Goal: Task Accomplishment & Management: Use online tool/utility

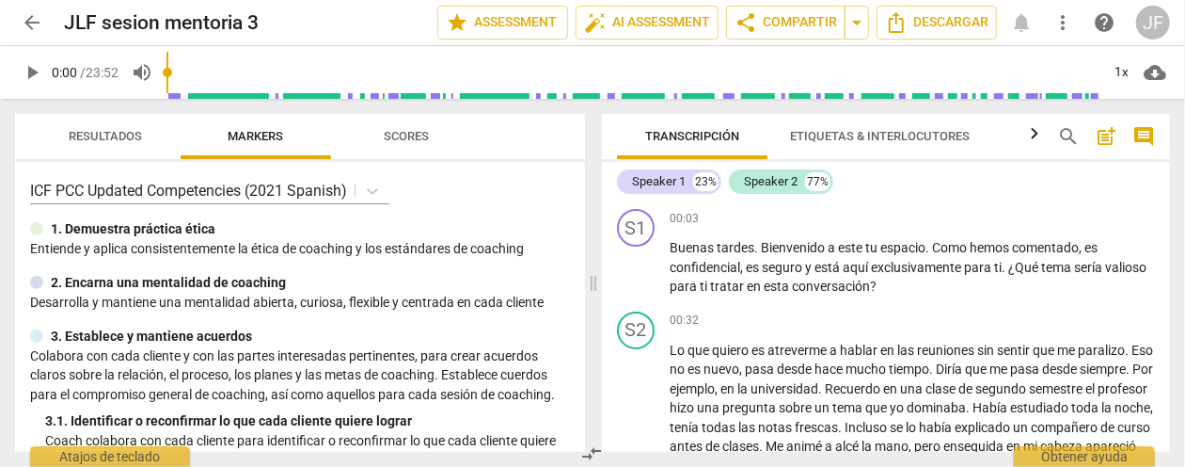
click at [1105, 130] on span "post_add" at bounding box center [1106, 136] width 23 height 23
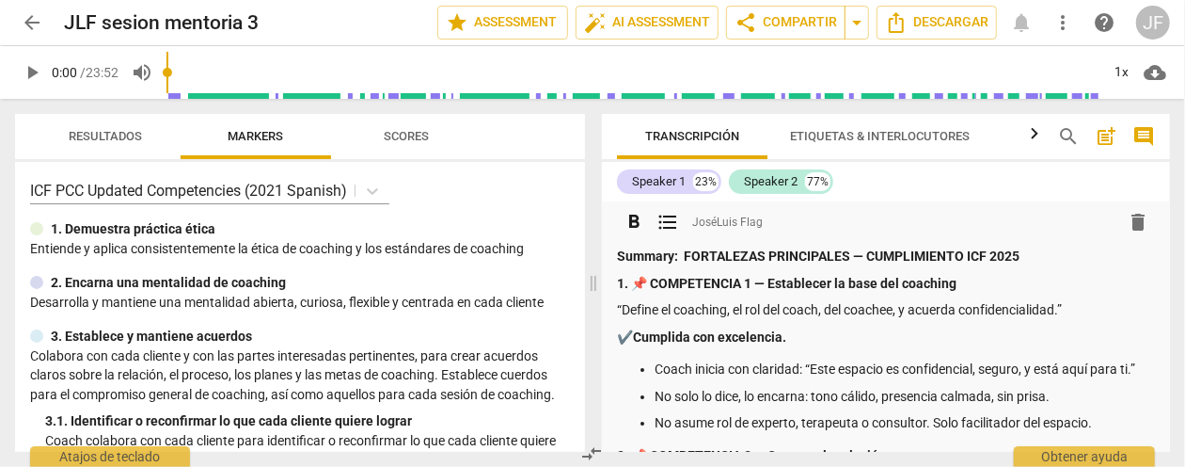
scroll to position [1730, 0]
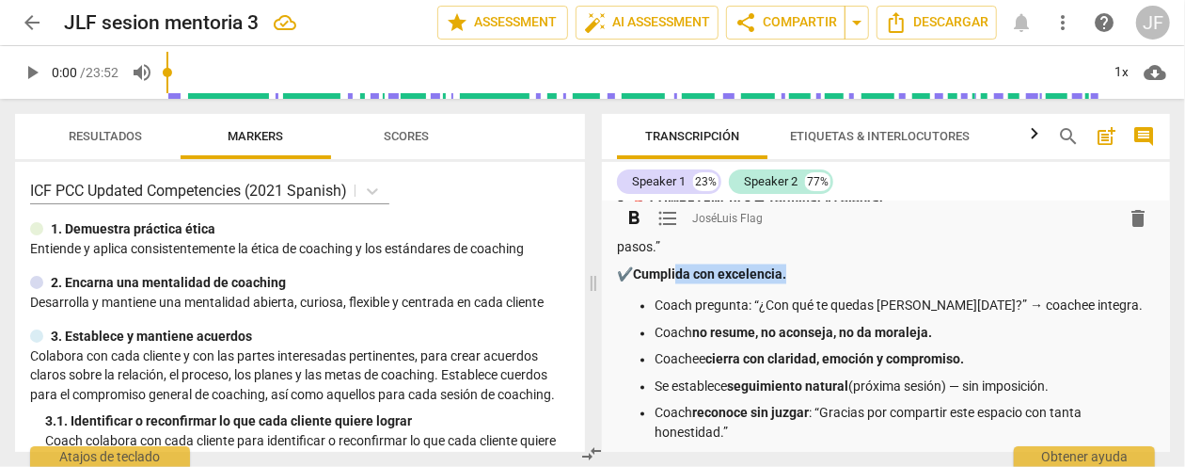
drag, startPoint x: 774, startPoint y: 253, endPoint x: 682, endPoint y: 247, distance: 92.3
click at [682, 264] on p "✔️ Cumplida con excelencia." at bounding box center [886, 274] width 538 height 20
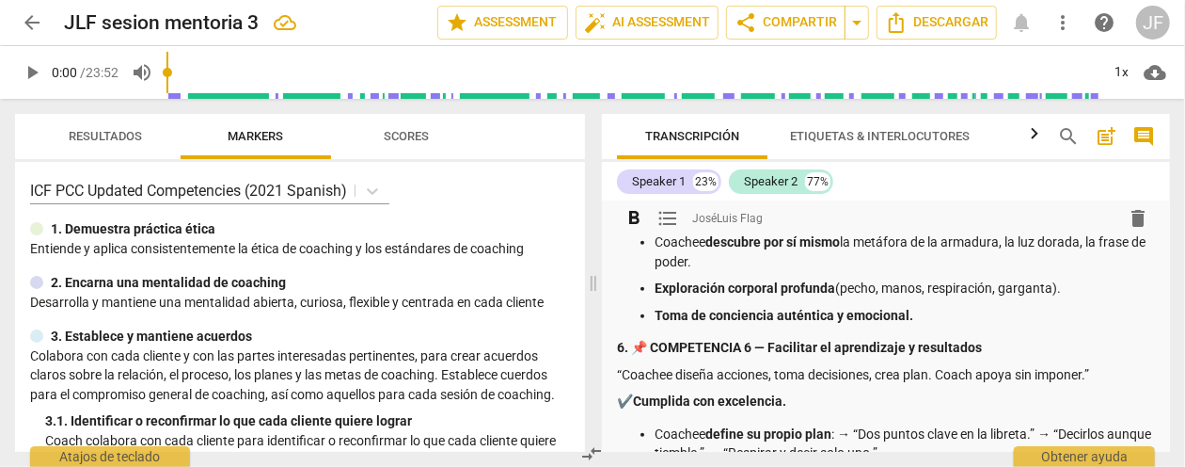
scroll to position [1071, 0]
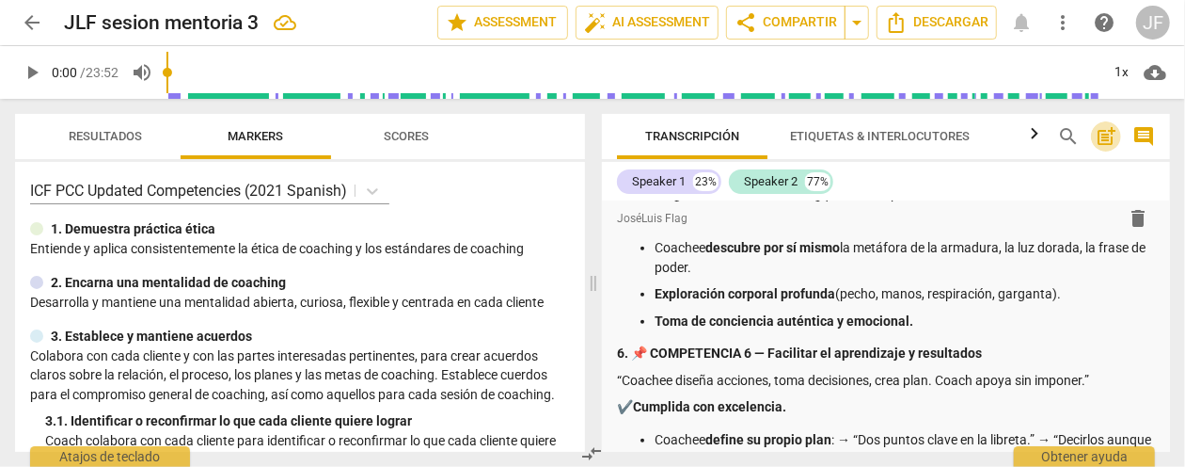
click at [1103, 139] on span "post_add" at bounding box center [1106, 136] width 23 height 23
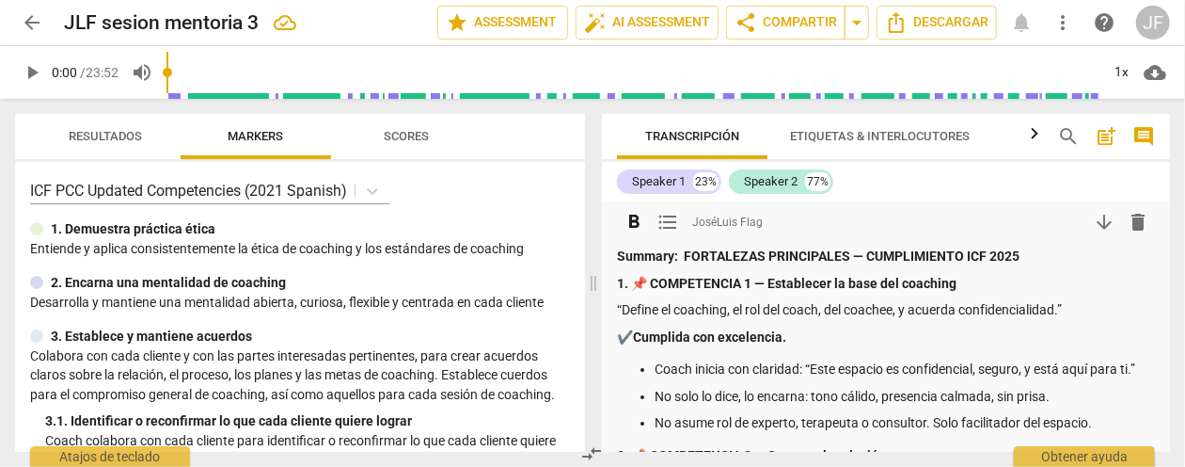
scroll to position [0, 0]
click at [623, 309] on p "“Define el coaching, el rol del coach, del coachee, y acuerda confidencialidad.”" at bounding box center [886, 310] width 538 height 20
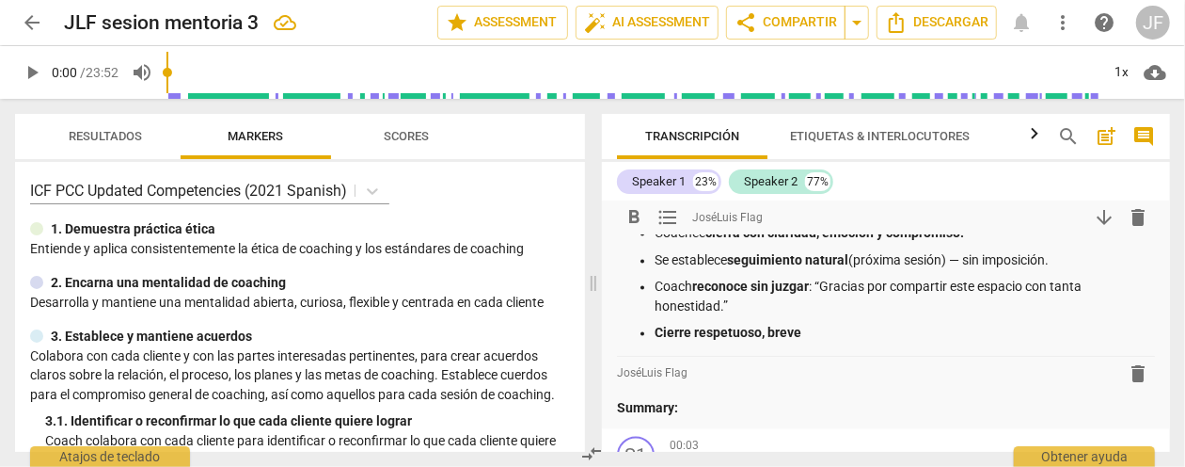
scroll to position [1750, 0]
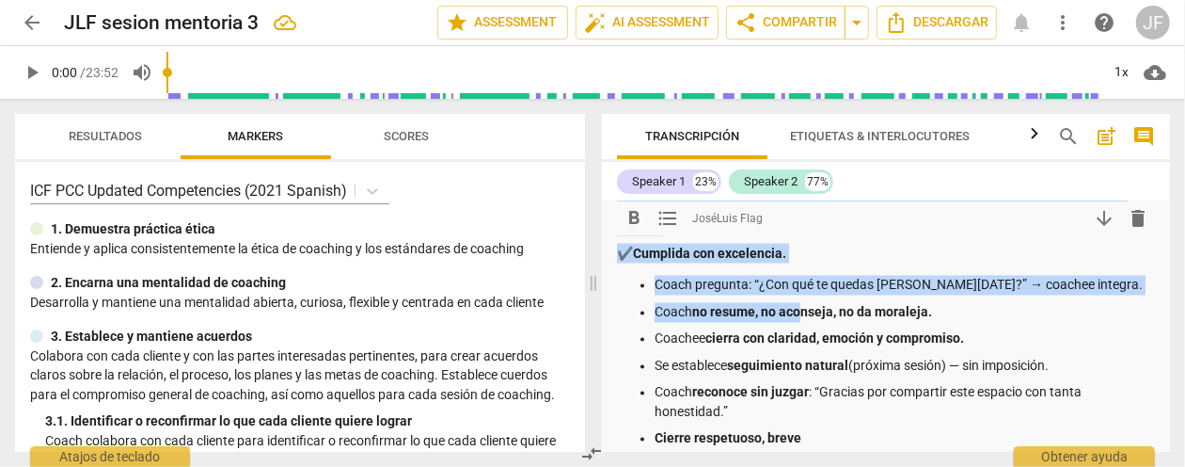
drag, startPoint x: 685, startPoint y: 256, endPoint x: 802, endPoint y: 293, distance: 123.4
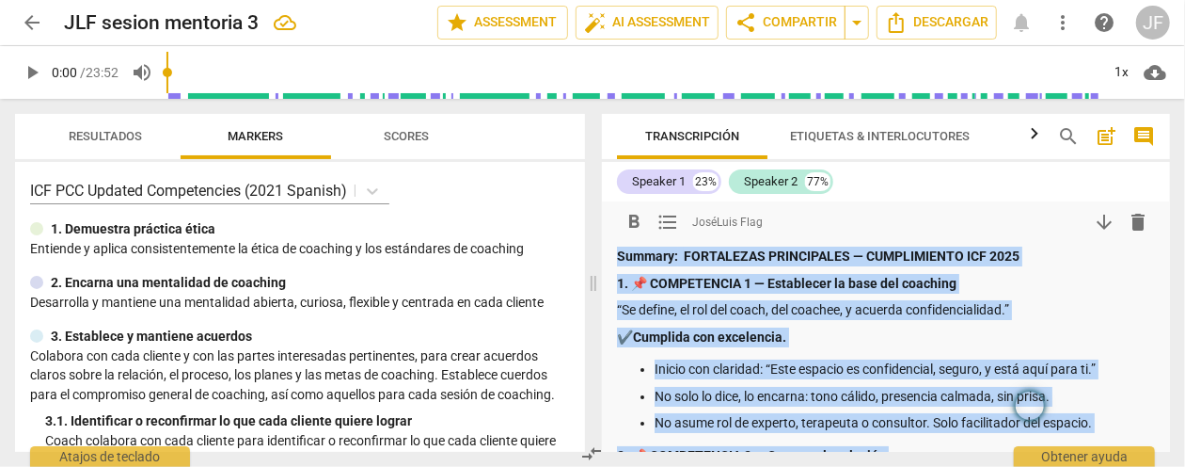
scroll to position [0, 0]
drag, startPoint x: 832, startPoint y: 323, endPoint x: 684, endPoint y: 242, distance: 169.2
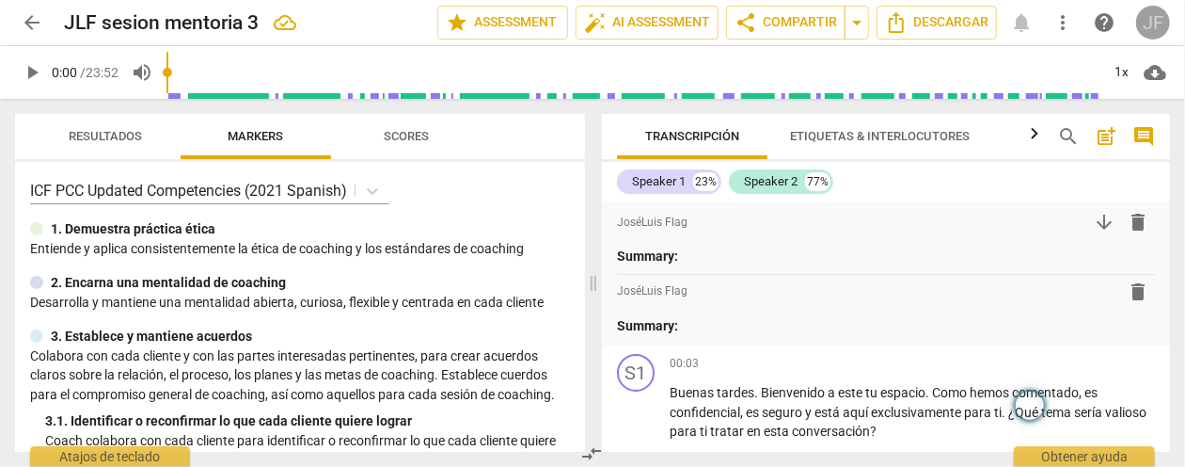
click at [1144, 30] on div "JF" at bounding box center [1153, 23] width 34 height 34
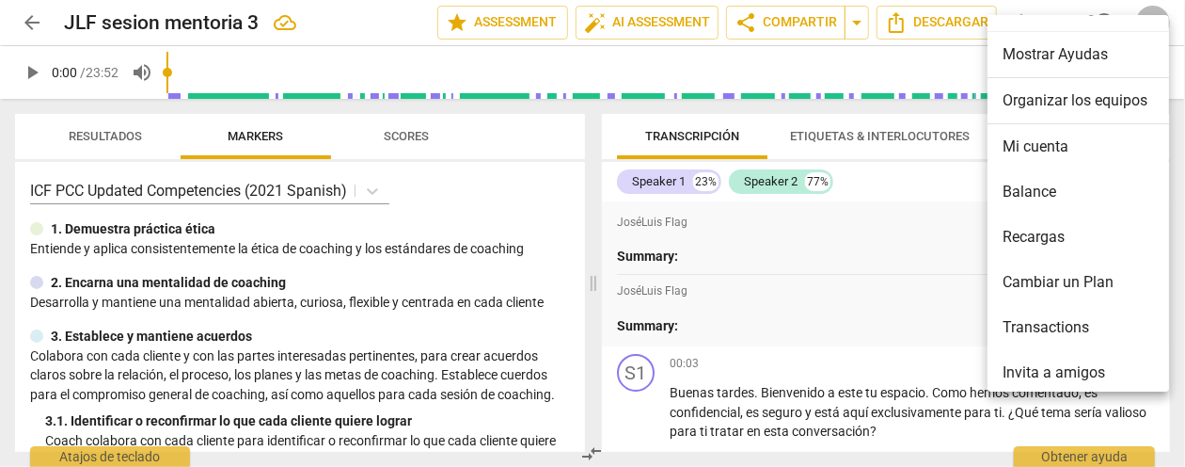
scroll to position [91, 0]
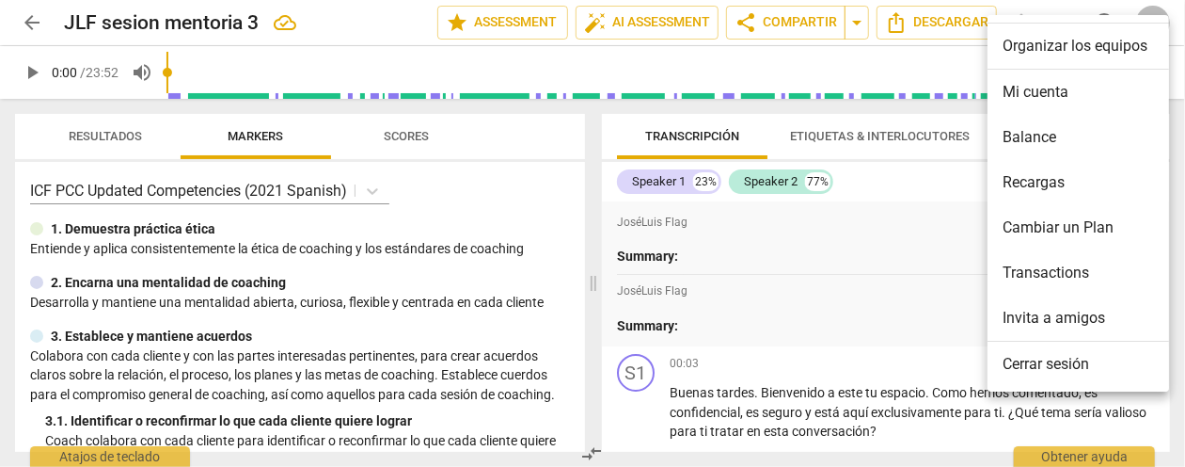
click at [1038, 366] on li "Cerrar sesión" at bounding box center [1082, 363] width 188 height 45
